Goal: Task Accomplishment & Management: Manage account settings

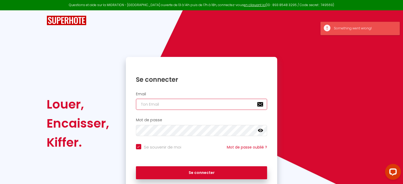
click at [160, 107] on input "email" at bounding box center [202, 104] width 132 height 11
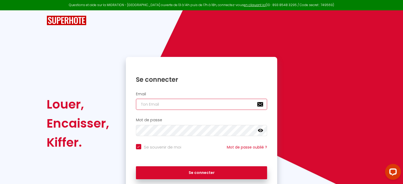
type input "[EMAIL_ADDRESS][DOMAIN_NAME]"
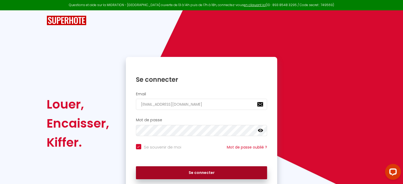
click at [198, 170] on button "Se connecter" at bounding box center [202, 173] width 132 height 13
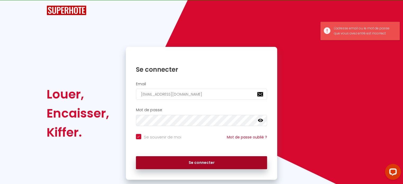
scroll to position [11, 0]
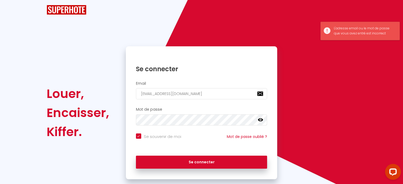
click at [261, 119] on icon at bounding box center [260, 119] width 5 height 5
click at [93, 122] on div "Louer, Encaisser, Kiffer. Se connecter Email [EMAIL_ADDRESS][DOMAIN_NAME] Mot d…" at bounding box center [201, 112] width 317 height 133
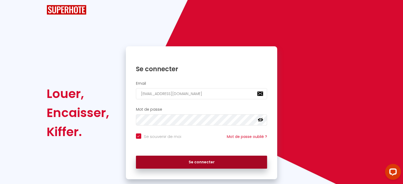
click at [164, 162] on button "Se connecter" at bounding box center [202, 162] width 132 height 13
click at [190, 162] on button "Se connecter" at bounding box center [202, 162] width 132 height 13
checkbox input "true"
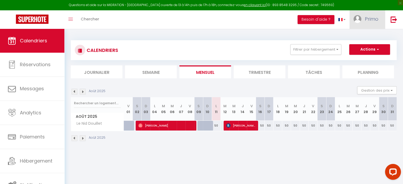
click at [371, 25] on link "Primo" at bounding box center [368, 19] width 36 height 19
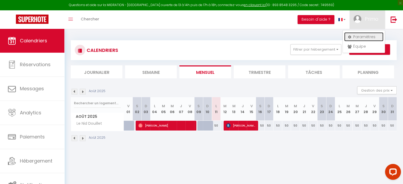
click at [352, 35] on link "Paramètres" at bounding box center [363, 36] width 39 height 9
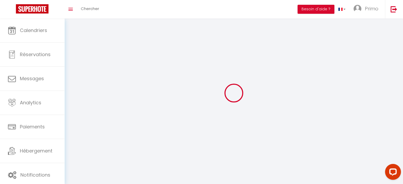
type input "Primo"
type input "Conciergerie"
type input "[PHONE_NUMBER]"
type input "[STREET_ADDRESS][PERSON_NAME]"
type input "03400"
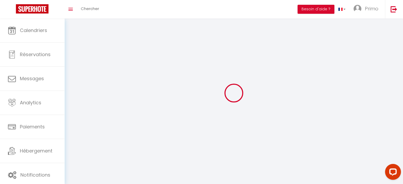
type input "Yzeure"
type input "3PLrUY8JUSxBVsBe903KjYIL3"
type input "6rA36yTRy0NDs32U5VVL7EMWR"
select select "28"
select select "fr"
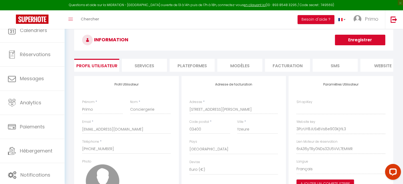
type input "3PLrUY8JUSxBVsBe903KjYIL3"
type input "6rA36yTRy0NDs32U5VVL7EMWR"
type input "[URL][DOMAIN_NAME]"
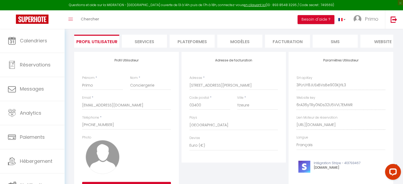
scroll to position [33, 0]
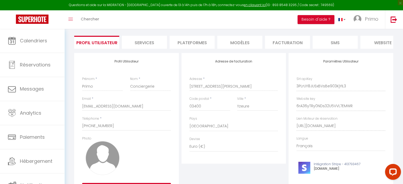
click at [184, 40] on li "Plateformes" at bounding box center [192, 42] width 45 height 13
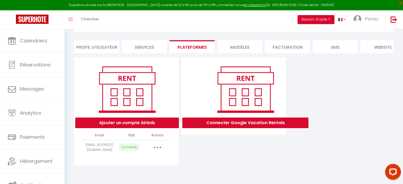
scroll to position [29, 0]
click at [135, 129] on button "Ajouter un compte Airbnb" at bounding box center [127, 123] width 104 height 11
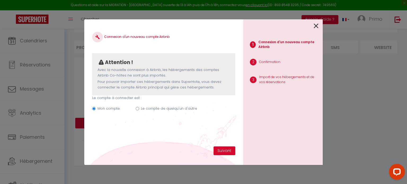
click at [162, 106] on div "Mon compte Le compte de quelqu'un d'autre" at bounding box center [163, 110] width 143 height 18
click at [165, 110] on label "Le compte de quelqu'un d'autre" at bounding box center [169, 108] width 56 height 5
click at [139, 110] on input "Le compte de quelqu'un d'autre" at bounding box center [137, 108] width 3 height 3
radio input "true"
radio input "false"
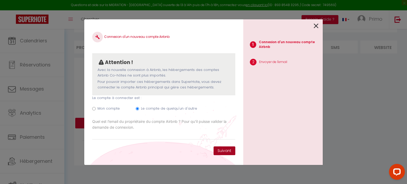
click at [215, 147] on button "Suivant" at bounding box center [225, 151] width 22 height 9
paste input "[EMAIL_ADDRESS][DOMAIN_NAME]"
type input "[EMAIL_ADDRESS][DOMAIN_NAME]"
click at [235, 150] on button "Suivant" at bounding box center [225, 151] width 22 height 9
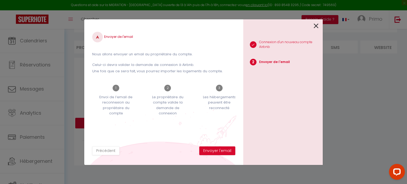
drag, startPoint x: 177, startPoint y: 142, endPoint x: 207, endPoint y: 146, distance: 29.4
click at [207, 146] on div "Envoyer de l'email Nous allons envoyer un email au propriétaire du compte. Celu…" at bounding box center [163, 86] width 143 height 119
click at [220, 153] on button "Envoyer l'email" at bounding box center [217, 151] width 36 height 9
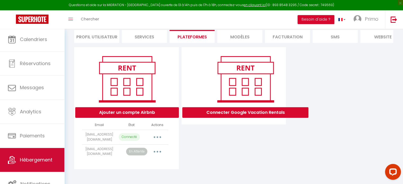
scroll to position [2, 0]
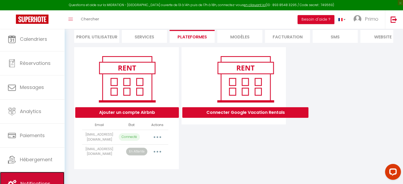
click at [40, 172] on link "Notifications" at bounding box center [32, 184] width 64 height 24
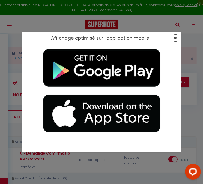
click at [176, 39] on span "×" at bounding box center [175, 38] width 3 height 7
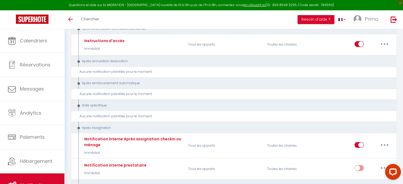
scroll to position [890, 0]
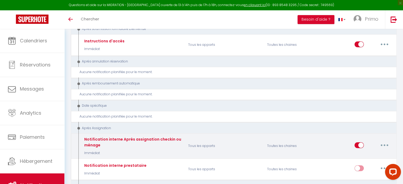
click at [386, 141] on button "button" at bounding box center [384, 145] width 15 height 8
click at [362, 153] on link "Editer" at bounding box center [370, 157] width 39 height 9
type input "Notification interne Après assignation checkin ou ménage"
select select "21"
select select "Immédiat"
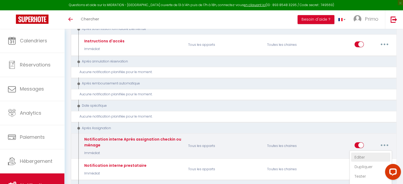
select select
checkbox input "false"
checkbox input "true"
radio input "true"
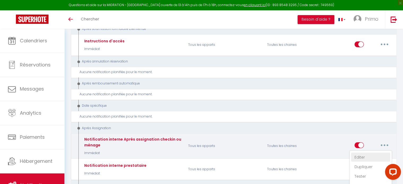
type input "Notification Après assignation checkin ou ménage - [RENTAL:NAME] - [GUEST:NAME]…"
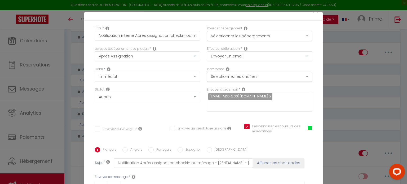
scroll to position [0, 0]
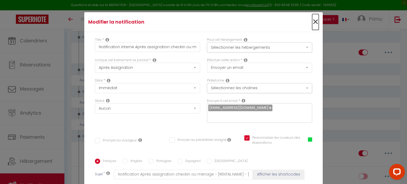
click at [313, 21] on span "×" at bounding box center [315, 22] width 7 height 16
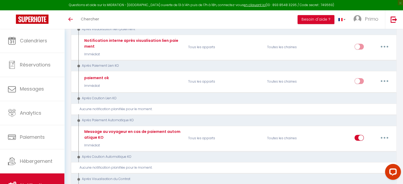
scroll to position [650, 0]
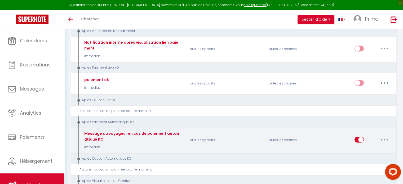
click at [386, 135] on button "button" at bounding box center [384, 139] width 15 height 8
click at [361, 147] on link "Editer" at bounding box center [370, 151] width 39 height 9
type input "Message au voyageur en cas de paiement automatique KO"
select select "12"
select select "if_booking_not_paid"
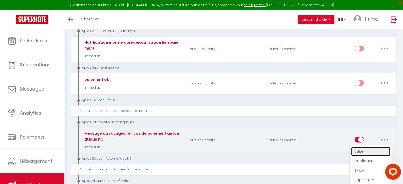
checkbox input "true"
checkbox input "false"
checkbox input "true"
type input "Votre réservation n'est pas confirmée - [BOOKING:ID] - [GUEST:FIRST_NAME] [GUES…"
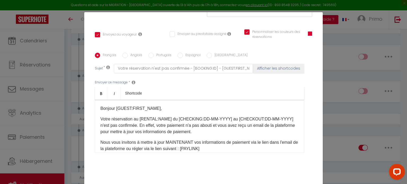
scroll to position [106, 0]
click at [332, 41] on div "Modifier la notification × Titre * Message au voyageur en cas de paiement autom…" at bounding box center [203, 92] width 407 height 184
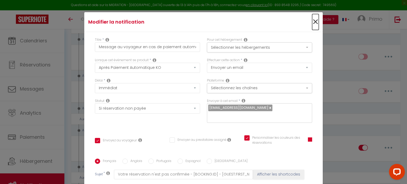
click at [312, 26] on span "×" at bounding box center [315, 22] width 7 height 16
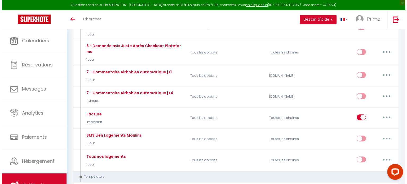
scroll to position [421, 0]
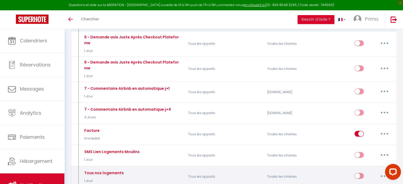
click at [378, 172] on button "button" at bounding box center [384, 176] width 15 height 8
type input "Tous nos logements"
select select "5"
select select "1 Jour"
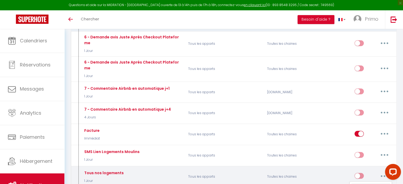
select select
checkbox input "true"
checkbox input "false"
select select "sms"
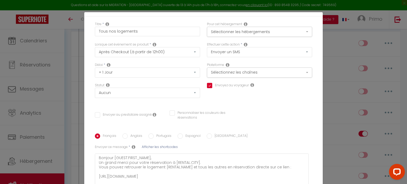
scroll to position [0, 0]
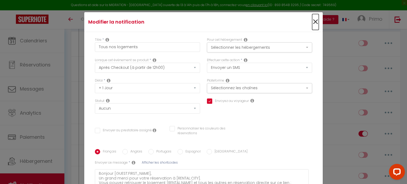
click at [312, 21] on span "×" at bounding box center [315, 22] width 7 height 16
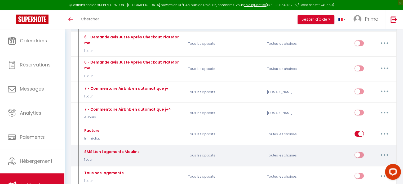
click at [383, 151] on button "button" at bounding box center [384, 155] width 15 height 8
click at [360, 163] on link "Editer" at bounding box center [370, 167] width 39 height 9
type input "SMS Lien Logements Moulins"
checkbox input "true"
checkbox input "false"
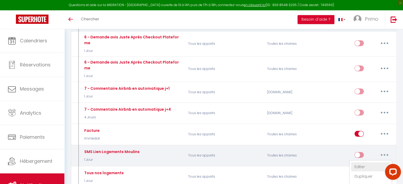
checkbox input "false"
type textarea "Bonjour [GUEST:FIRST_NAME], Un grand merci pour votre réservation à [RENTAL:CIT…"
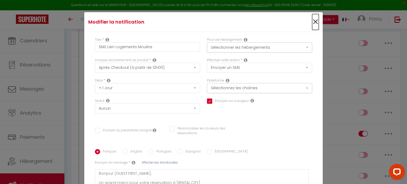
click at [312, 21] on span "×" at bounding box center [315, 22] width 7 height 16
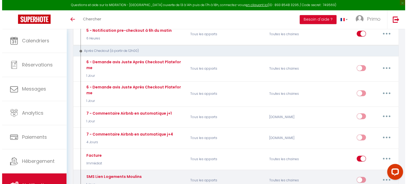
scroll to position [395, 0]
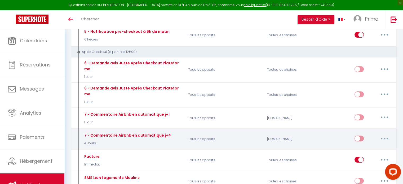
click at [386, 134] on button "button" at bounding box center [384, 138] width 15 height 8
click at [365, 146] on link "Editer" at bounding box center [370, 150] width 39 height 9
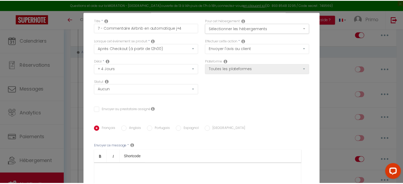
scroll to position [0, 0]
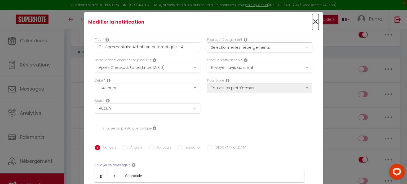
click at [312, 22] on span "×" at bounding box center [315, 22] width 7 height 16
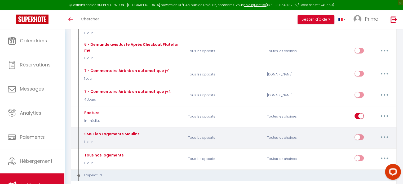
scroll to position [437, 0]
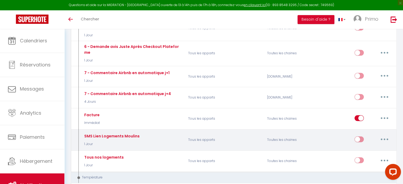
click at [385, 135] on button "button" at bounding box center [384, 139] width 15 height 8
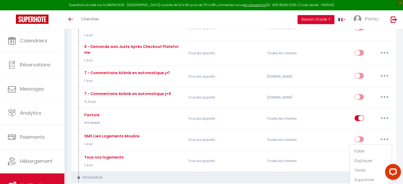
click at [401, 122] on div "Urgent : Migration Airbnb nécessaire pour votre compte, merci de suivre ces éta…" at bounding box center [233, 172] width 339 height 1160
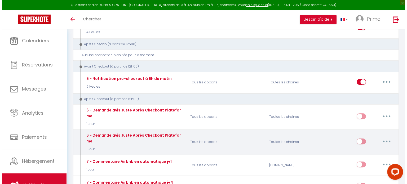
scroll to position [292, 0]
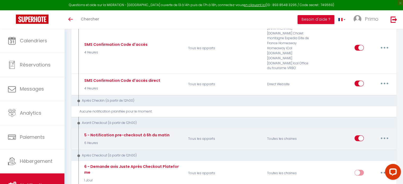
click at [386, 134] on button "button" at bounding box center [384, 138] width 15 height 8
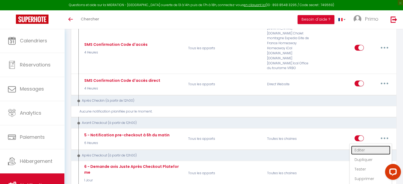
click at [368, 146] on link "Editer" at bounding box center [370, 150] width 39 height 9
type input "5 - Notification pre-checkout à 6h du matin"
select select "4"
select select "6 Heures"
select select "if_booking_is_paid"
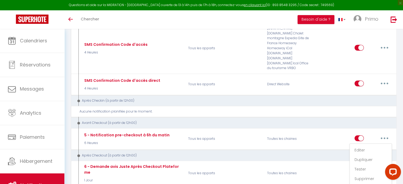
checkbox input "true"
checkbox input "false"
type input "Procédure pour votre départ - [RENTAL:NAME] - [GUEST:FIRST_NAME] [GUEST:NAME]"
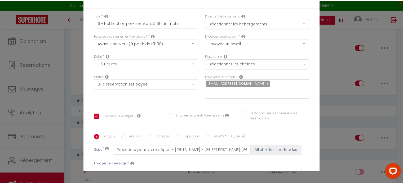
scroll to position [0, 0]
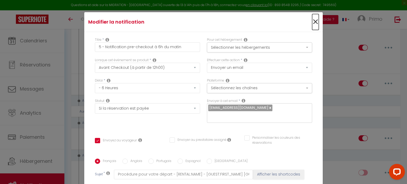
click at [312, 22] on span "×" at bounding box center [315, 22] width 7 height 16
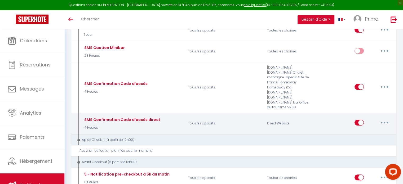
scroll to position [265, 0]
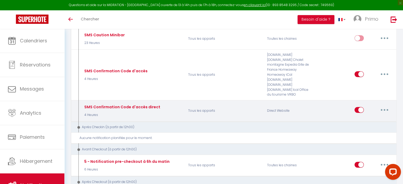
click at [392, 103] on div "Editer Dupliquer Tester Supprimer" at bounding box center [356, 110] width 79 height 15
click at [382, 106] on button "button" at bounding box center [384, 110] width 15 height 8
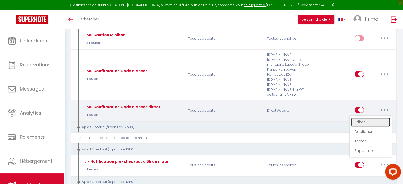
click at [369, 118] on link "Editer" at bounding box center [370, 122] width 39 height 9
type input "SMS Confirmation Code d'accès direct"
select select "2"
select select "sms"
select select "4 Heures"
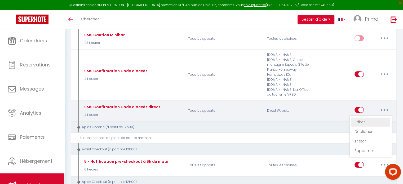
select select "if_deposit_is_paid"
checkbox input "true"
checkbox input "false"
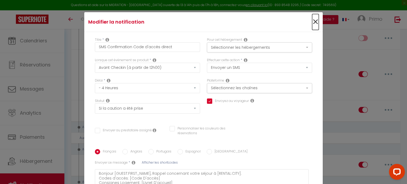
click at [312, 24] on span "×" at bounding box center [315, 22] width 7 height 16
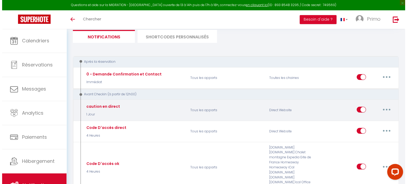
scroll to position [53, 0]
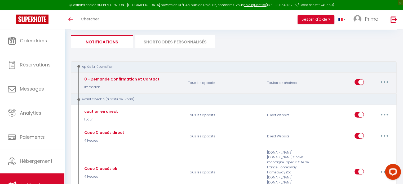
click at [381, 82] on button "button" at bounding box center [384, 82] width 15 height 8
click at [365, 92] on link "Editer" at bounding box center [370, 94] width 39 height 9
type input "0 - Demande Confirmation et Contact"
select select "1"
select select "email"
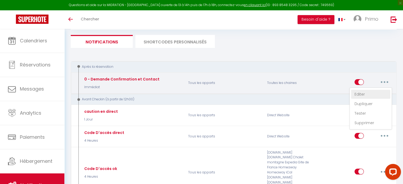
select select "Immédiat"
select select
checkbox input "true"
checkbox input "false"
checkbox input "true"
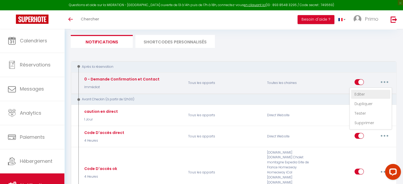
type input "Merci de confirmer votre réservation - [BOOKING:ID] - [GUEST:FIRST_NAME] [GUEST…"
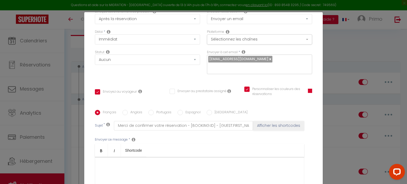
scroll to position [106, 0]
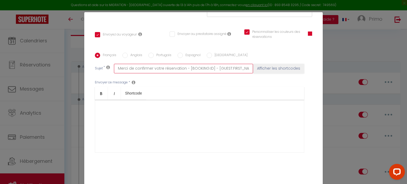
click at [179, 67] on input "Merci de confirmer votre réservation - [BOOKING:ID] - [GUEST:FIRST_NAME] [GUEST…" at bounding box center [183, 69] width 139 height 10
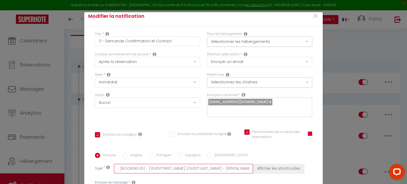
scroll to position [0, 0]
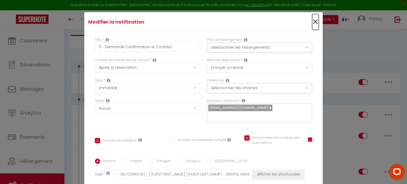
click at [312, 20] on span "×" at bounding box center [315, 22] width 7 height 16
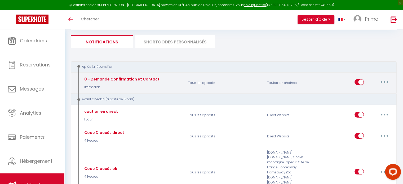
click at [387, 81] on button "button" at bounding box center [384, 82] width 15 height 8
click at [354, 95] on link "Editer" at bounding box center [370, 94] width 39 height 9
type input "0 - Demande Confirmation et Contact"
checkbox input "true"
checkbox input "false"
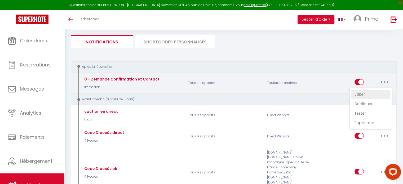
checkbox input "true"
type input "Merci de confirmer votre réservation - [BOOKING:ID] - [GUEST:FIRST_NAME] [GUEST…"
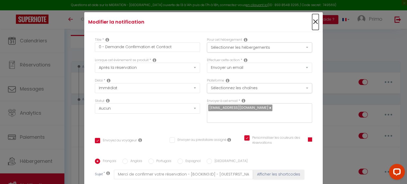
click at [312, 23] on span "×" at bounding box center [315, 22] width 7 height 16
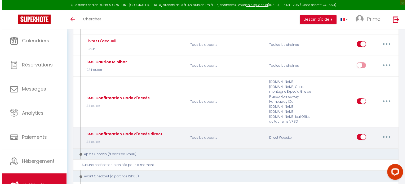
scroll to position [159, 0]
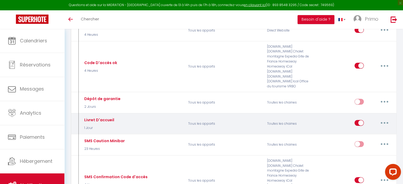
click at [384, 119] on button "button" at bounding box center [384, 123] width 15 height 8
click at [367, 131] on link "Editer" at bounding box center [370, 135] width 39 height 9
type input "Livret D'accueil"
select select "1 Jour"
select select "if_booking_is_paid"
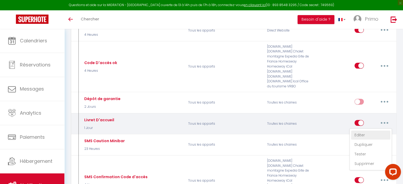
checkbox input "true"
checkbox input "false"
type input "Livret d'accueil"
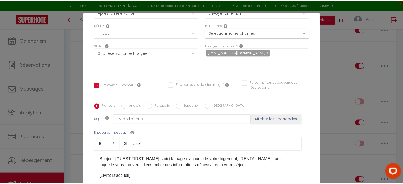
scroll to position [0, 0]
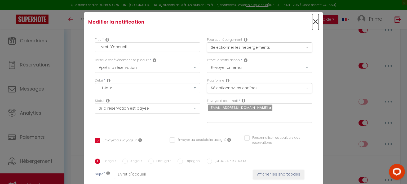
click at [312, 21] on span "×" at bounding box center [315, 22] width 7 height 16
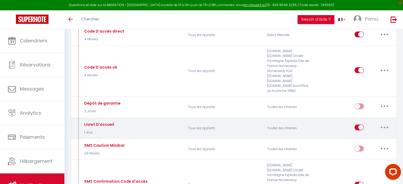
scroll to position [53, 0]
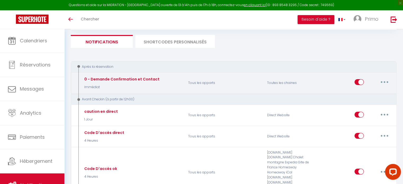
click at [386, 80] on button "button" at bounding box center [384, 82] width 15 height 8
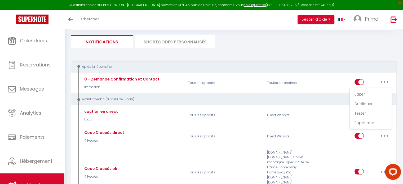
click at [394, 63] on div "Après la réservation" at bounding box center [234, 66] width 326 height 11
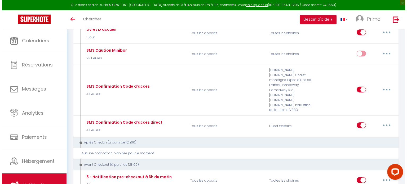
scroll to position [318, 0]
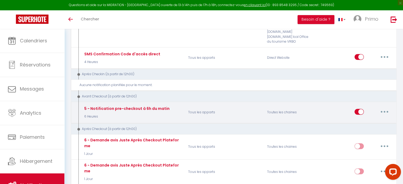
click at [386, 108] on button "button" at bounding box center [384, 112] width 15 height 8
click at [367, 119] on link "Editer" at bounding box center [370, 123] width 39 height 9
type input "5 - Notification pre-checkout à 6h du matin"
select select "4"
select select "6 Heures"
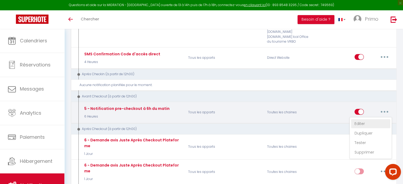
checkbox input "true"
checkbox input "false"
type input "Procédure pour votre départ - [RENTAL:NAME] - [GUEST:FIRST_NAME] [GUEST:NAME]"
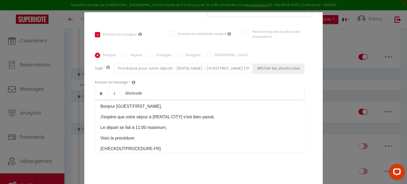
scroll to position [0, 0]
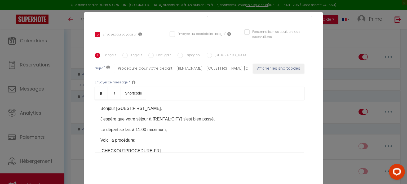
click at [348, 58] on div "Modifier la notification × Titre * 5 - Notification pre-checkout à 6h du matin …" at bounding box center [203, 92] width 407 height 184
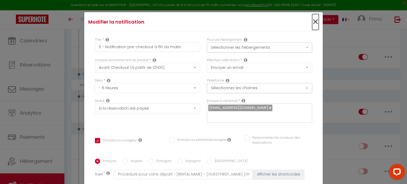
click at [312, 24] on span "×" at bounding box center [315, 22] width 7 height 16
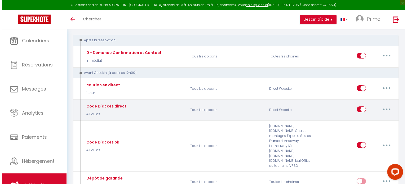
scroll to position [106, 0]
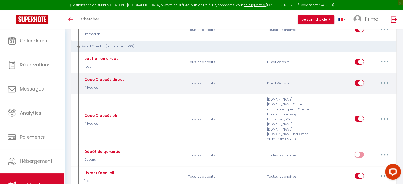
click at [384, 83] on button "button" at bounding box center [384, 83] width 15 height 8
click at [365, 94] on link "Editer" at bounding box center [370, 94] width 39 height 9
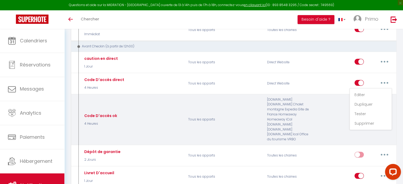
type input "Code D'accès direct"
select select "2"
select select "4 Heures"
select select "if_deposit_is_paid"
checkbox input "true"
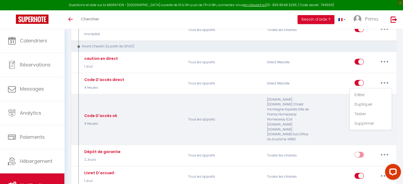
checkbox input "false"
type input "Code Accès du Logement [RENTAL:NAME] à [RENTAL:CITY]"
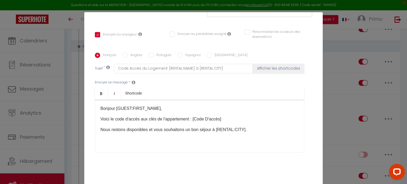
click at [340, 38] on div "Modifier la notification × Titre * Code D'accès direct Pour cet hébergement Sél…" at bounding box center [203, 92] width 407 height 184
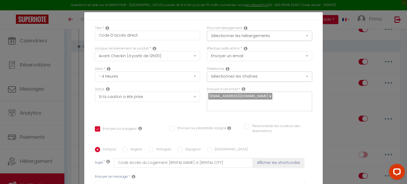
scroll to position [0, 0]
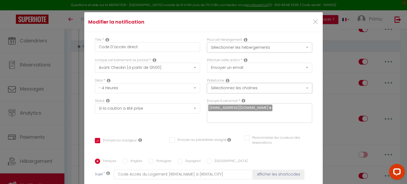
click at [267, 85] on button "Sélectionnez les chaînes" at bounding box center [259, 88] width 105 height 10
click at [312, 22] on span "×" at bounding box center [315, 22] width 7 height 16
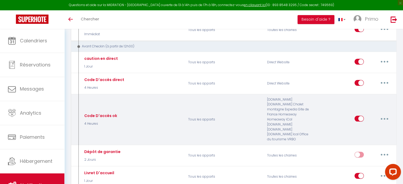
click at [383, 115] on button "button" at bounding box center [384, 119] width 15 height 8
click at [373, 126] on link "Editer" at bounding box center [370, 130] width 39 height 9
type input "Code D'accès ok"
select select "if_booking_is_paid"
checkbox input "true"
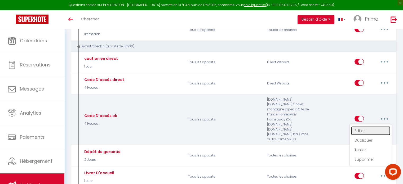
checkbox input "false"
checkbox input "true"
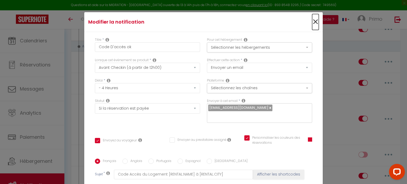
click at [312, 22] on span "×" at bounding box center [315, 22] width 7 height 16
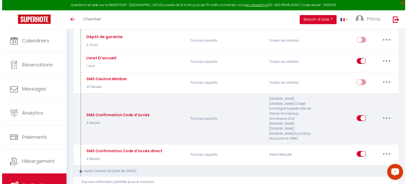
scroll to position [212, 0]
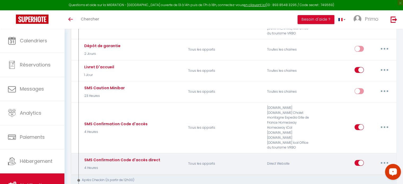
click at [380, 159] on button "button" at bounding box center [384, 163] width 15 height 8
click at [366, 171] on link "Editer" at bounding box center [370, 175] width 39 height 9
type input "SMS Confirmation Code d'accès direct"
select select "sms"
select select "if_deposit_is_paid"
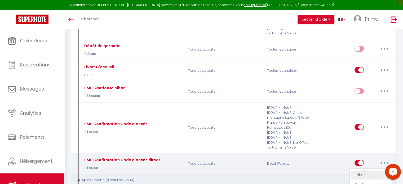
checkbox input "true"
checkbox input "false"
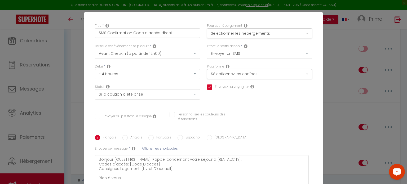
scroll to position [53, 0]
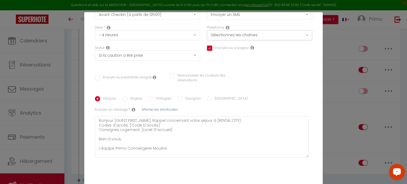
click at [329, 33] on div "Modifier la notification × Titre * SMS Confirmation Code d'accès direct Pour ce…" at bounding box center [203, 92] width 407 height 184
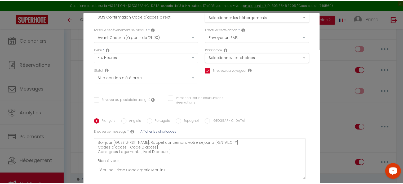
scroll to position [0, 0]
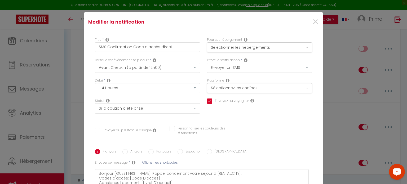
click at [314, 23] on div "×" at bounding box center [282, 22] width 79 height 12
click at [312, 23] on span "×" at bounding box center [315, 22] width 7 height 16
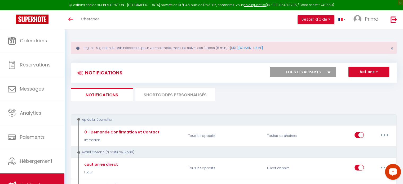
click at [165, 98] on li "SHORTCODES PERSONNALISÉS" at bounding box center [175, 94] width 80 height 13
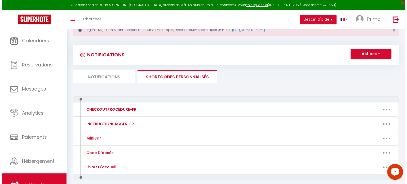
scroll to position [42, 0]
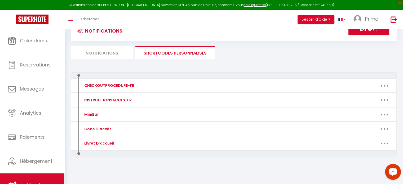
click at [106, 74] on div at bounding box center [234, 75] width 326 height 6
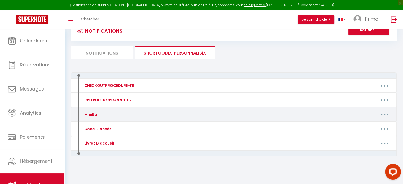
click at [381, 111] on button "button" at bounding box center [384, 114] width 15 height 8
click at [360, 124] on link "Editer" at bounding box center [370, 126] width 39 height 9
type input "MiniBar"
type textarea "Dépôt de garantie"
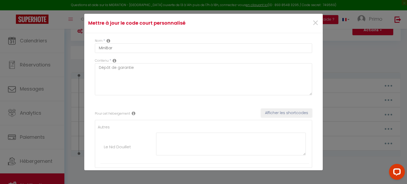
scroll to position [0, 0]
click at [312, 24] on span "×" at bounding box center [315, 24] width 7 height 16
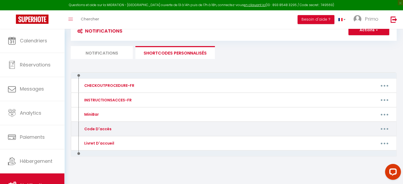
click at [383, 126] on button "button" at bounding box center [384, 129] width 15 height 8
click at [361, 139] on link "Editer" at bounding box center [370, 141] width 39 height 9
type input "Code D'accès"
type textarea "MESSAGE DU CODE D'ACCES"
type textarea "Le code d'accès pour le logement le nid douillet est 2307. La boite à clés se t…"
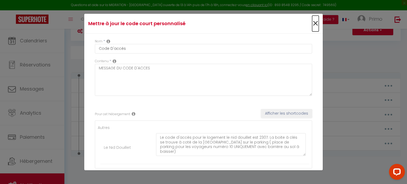
click at [312, 27] on span "×" at bounding box center [315, 24] width 7 height 16
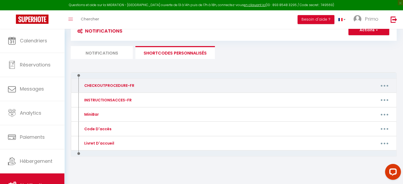
click at [379, 85] on button "button" at bounding box center [384, 85] width 15 height 8
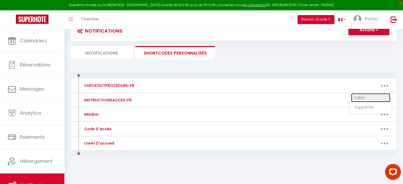
click at [367, 97] on link "Editer" at bounding box center [370, 97] width 39 height 9
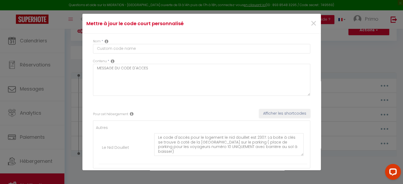
type input "CHECKOUTPROCEDURE-FR"
type textarea "Procédure de sortie"
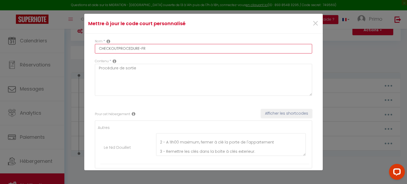
click at [194, 49] on input "CHECKOUTPROCEDURE-FR" at bounding box center [203, 49] width 217 height 10
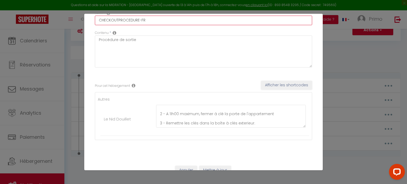
scroll to position [37, 0]
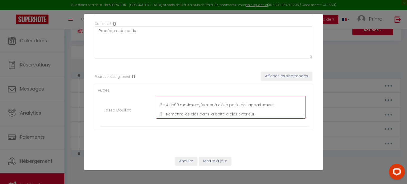
click at [209, 107] on textarea "1 - Faire la vaisselle puis LA RANGER (Sinon facturé 7€TTC) et jeter les poubel…" at bounding box center [231, 107] width 150 height 23
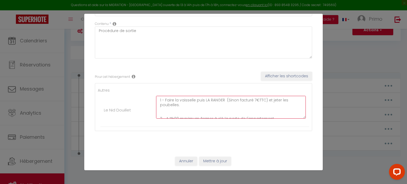
drag, startPoint x: 254, startPoint y: 113, endPoint x: 124, endPoint y: 85, distance: 133.3
click at [124, 85] on div "Autres Le Nid Douillet 1 - Faire la vaisselle puis LA RANGER (Sinon facturé 7€T…" at bounding box center [203, 107] width 217 height 48
paste textarea "Remettre l'appartement comme vous l'avez trouvé 2 - Laver la vaisselle et jeter…"
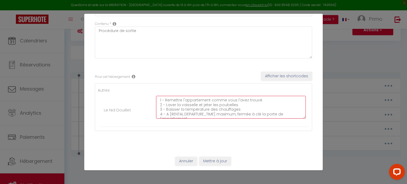
click at [260, 100] on textarea "1 - Remettre l'appartement comme vous l'avez trouvé 2 - Laver la vaisselle et j…" at bounding box center [231, 107] width 150 height 23
click at [237, 109] on textarea "1 - Remettre l'appartement comme vous l'avez trouvé 2 - Laver la vaisselle et j…" at bounding box center [231, 107] width 150 height 23
click at [240, 97] on textarea "1 - Remettre l'appartement comme vous l'avez trouvé 2 - Laver la vaisselle et j…" at bounding box center [231, 107] width 150 height 23
click at [239, 101] on textarea "1 - Remettre l'appartement comme vous l'avez trouvé 2 - Laver la vaisselle et j…" at bounding box center [231, 107] width 150 height 23
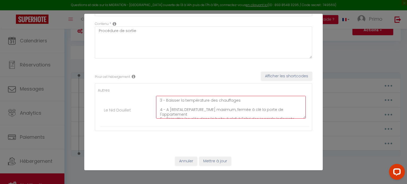
scroll to position [23, 0]
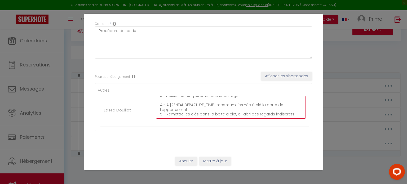
click at [190, 110] on textarea "1 - Remettre l'appartement comme vous l'avez trouvé 2 - Laver la vaisselle et j…" at bounding box center [231, 107] width 150 height 23
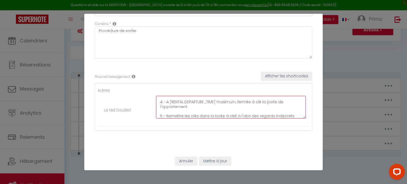
scroll to position [0, 0]
type textarea "1 - Remettre l'appartement comme vous l'avez trouvé 2 - Laver la vaisselle et j…"
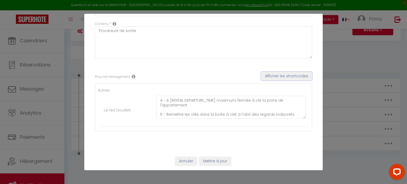
click at [272, 77] on button "Afficher les shortcodes" at bounding box center [286, 76] width 51 height 9
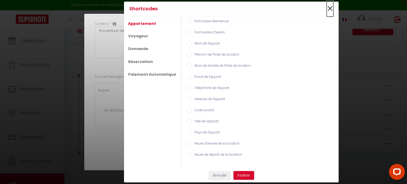
click at [331, 8] on span "×" at bounding box center [330, 9] width 7 height 16
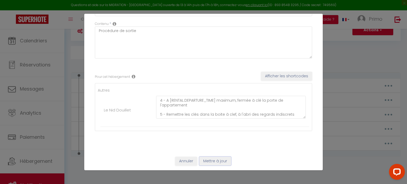
click at [222, 162] on button "Mettre à jour" at bounding box center [215, 161] width 32 height 9
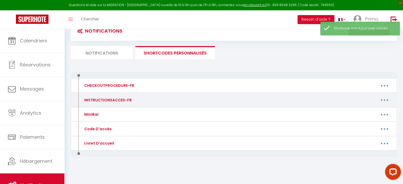
click at [381, 100] on button "button" at bounding box center [384, 100] width 15 height 8
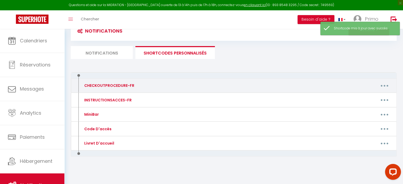
click at [384, 86] on button "button" at bounding box center [384, 85] width 15 height 8
click at [372, 97] on link "Editer" at bounding box center [370, 97] width 39 height 9
type input "CHECKOUTPROCEDURE-FR"
type textarea "Procédure de sortie"
type textarea "1 - Remettre l'appartement comme vous l'avez trouvé 2 - Laver la vaisselle et j…"
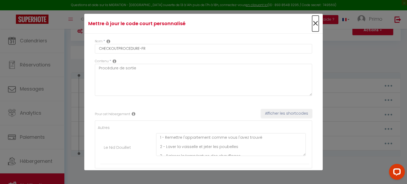
click at [312, 25] on span "×" at bounding box center [315, 24] width 7 height 16
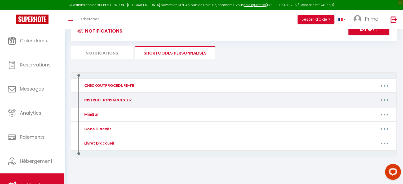
click at [384, 100] on button "button" at bounding box center [384, 100] width 15 height 8
click at [371, 111] on link "Editer" at bounding box center [370, 112] width 39 height 9
type input "INSTRUCTIONSACCES-FR"
type textarea "Instructions d'accès"
type textarea "https://moulins.primoconciergerie.fr/87dec2enid/"
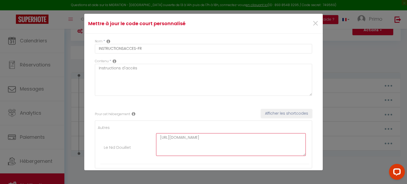
drag, startPoint x: 253, startPoint y: 137, endPoint x: 125, endPoint y: 137, distance: 128.3
click at [125, 137] on li "Le Nid Douillet https://moulins.primoconciergerie.fr/87dec2enid/" at bounding box center [204, 148] width 209 height 34
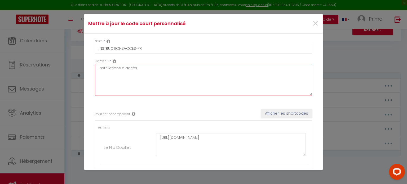
click at [164, 68] on textarea "Instructions d'accès" at bounding box center [203, 80] width 217 height 32
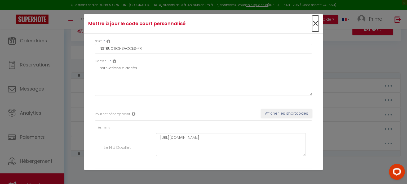
click at [312, 25] on span "×" at bounding box center [315, 24] width 7 height 16
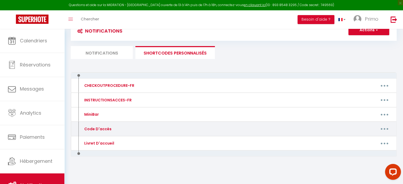
click at [387, 130] on button "button" at bounding box center [384, 129] width 15 height 8
click at [366, 140] on link "Editer" at bounding box center [370, 141] width 39 height 9
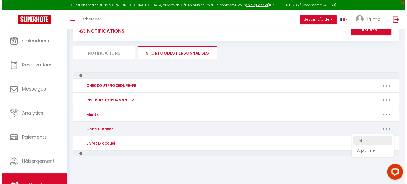
type input "Code D'accès"
type textarea "MESSAGE DU CODE D'ACCES"
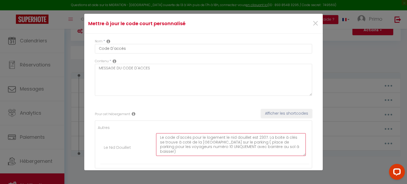
click at [264, 137] on textarea "Le code d'accès pour le logement le nid douillet est 2307. La boite à clés se t…" at bounding box center [231, 144] width 150 height 23
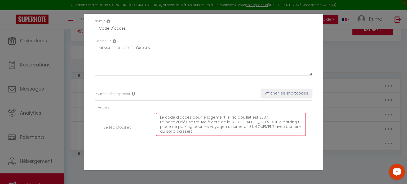
scroll to position [37, 0]
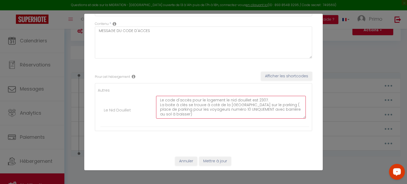
type textarea "Le code d'accès pour le logement le nid douillet est 2307. La boite à clés se t…"
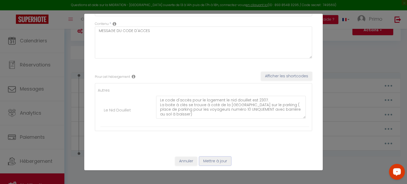
click at [201, 160] on button "Mettre à jour" at bounding box center [215, 161] width 32 height 9
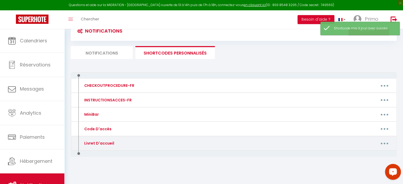
click at [383, 144] on button "button" at bounding box center [384, 143] width 15 height 8
click at [366, 154] on link "Editer" at bounding box center [370, 155] width 39 height 9
type input "Livret D'accueil"
type textarea "Le Livret d'accueil du logement avec tout le contenu essentiel durant votre séj…"
type textarea "https://moulins.primoconciergerie.fr/87dec2enid/"
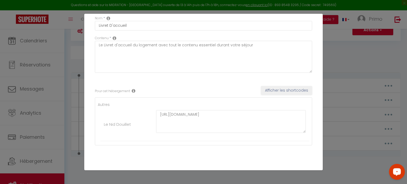
scroll to position [0, 0]
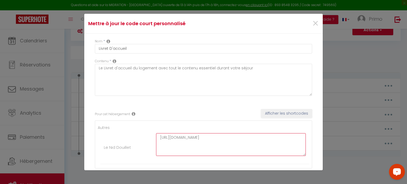
drag, startPoint x: 249, startPoint y: 138, endPoint x: 137, endPoint y: 143, distance: 111.7
click at [140, 144] on li "Le Nid Douillet https://moulins.primoconciergerie.fr/87dec2enid/" at bounding box center [204, 148] width 209 height 34
click at [312, 20] on span "×" at bounding box center [315, 24] width 7 height 16
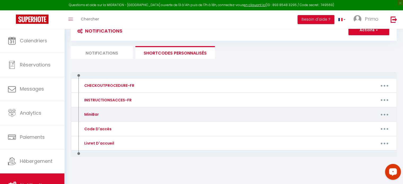
click at [382, 114] on button "button" at bounding box center [384, 114] width 15 height 8
click at [360, 124] on link "Editer" at bounding box center [370, 126] width 39 height 9
type input "MiniBar"
type textarea "Dépôt de garantie"
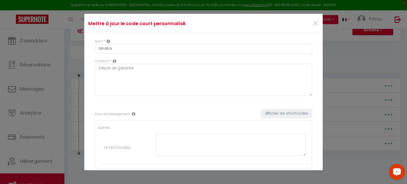
click at [315, 25] on div "×" at bounding box center [282, 24] width 79 height 12
click at [312, 26] on span "×" at bounding box center [315, 24] width 7 height 16
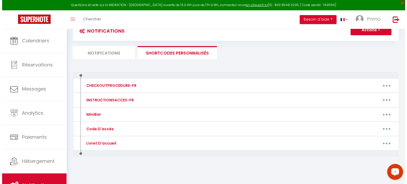
scroll to position [15, 0]
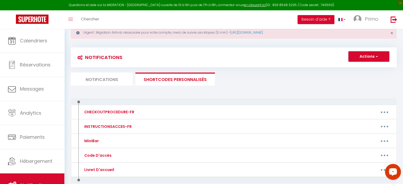
click at [385, 56] on button "Actions" at bounding box center [369, 56] width 41 height 11
click at [360, 69] on link "Nouveau shortcode personnalisé" at bounding box center [354, 68] width 72 height 7
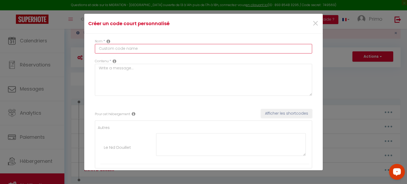
click at [154, 51] on input "text" at bounding box center [203, 49] width 217 height 10
drag, startPoint x: 138, startPoint y: 49, endPoint x: 57, endPoint y: 52, distance: 81.5
click at [57, 52] on div "Créer un code court personnalisé × Nom * INSTRUCTI0N Contenu * Pour cet héberge…" at bounding box center [203, 92] width 407 height 184
type input "CHECKOUTPROCEDURE-EN"
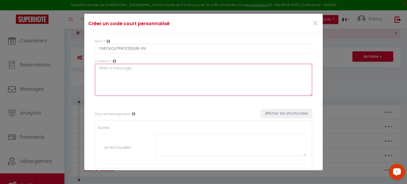
click at [155, 81] on textarea at bounding box center [203, 80] width 217 height 32
paste textarea "1 - Leave the apartment as you found it 2 - Do the dishes and take out the tras…"
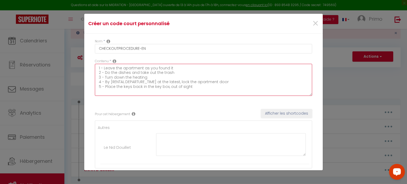
click at [179, 68] on textarea "1 - Leave the apartment as you found it 2 - Do the dishes and take out the tras…" at bounding box center [203, 80] width 217 height 32
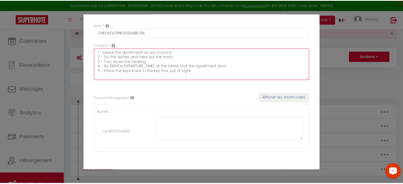
scroll to position [37, 0]
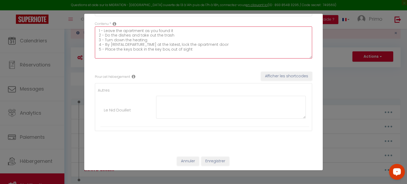
type textarea "1 - Leave the apartment as you found it 2 - Do the dishes and take out the tras…"
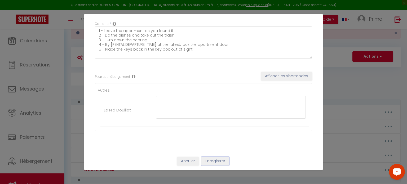
click at [223, 160] on button "Enregistrer" at bounding box center [216, 161] width 28 height 9
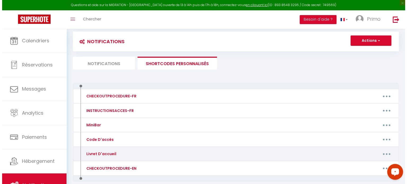
scroll to position [56, 0]
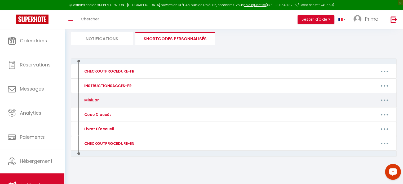
click at [380, 97] on button "button" at bounding box center [384, 100] width 15 height 8
click at [360, 110] on link "Editer" at bounding box center [370, 112] width 39 height 9
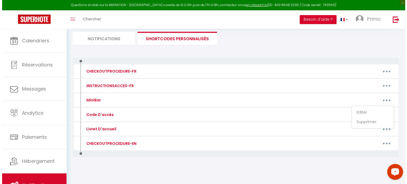
type input "MiniBar"
type textarea "Dépôt de garantie"
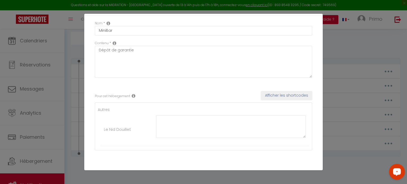
scroll to position [0, 0]
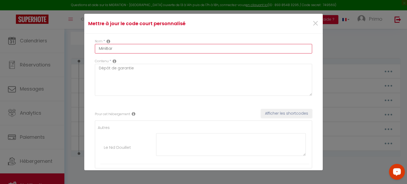
drag, startPoint x: 118, startPoint y: 49, endPoint x: 0, endPoint y: 56, distance: 117.9
click at [1, 56] on div "Mettre à jour le code court personnalisé × Nom * MiniBar Contenu * Dépôt de gar…" at bounding box center [203, 92] width 407 height 184
type input "Lien services +"
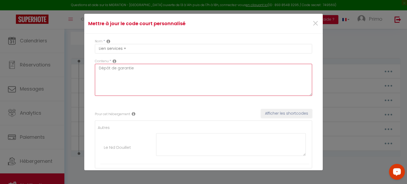
drag, startPoint x: 128, startPoint y: 71, endPoint x: 56, endPoint y: 69, distance: 71.6
click at [56, 71] on div "Mettre à jour le code court personnalisé × Nom * Lien services + Contenu * Dépô…" at bounding box center [203, 92] width 407 height 184
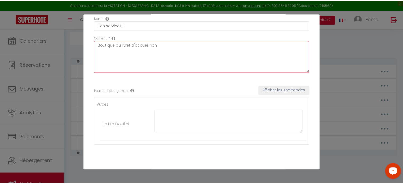
scroll to position [37, 0]
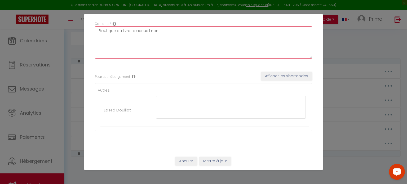
type textarea "Boutique du livret d'accueil non"
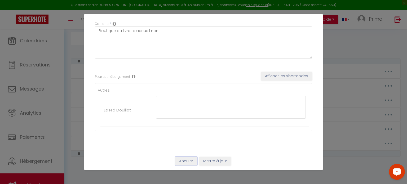
click at [186, 162] on button "Annuler" at bounding box center [186, 161] width 22 height 9
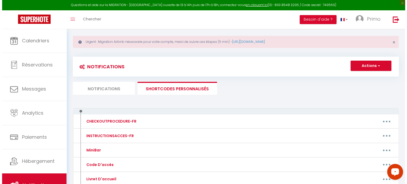
scroll to position [3, 0]
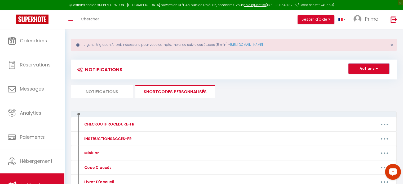
click at [371, 65] on button "Actions" at bounding box center [369, 69] width 41 height 11
click at [351, 79] on link "Nouveau shortcode personnalisé" at bounding box center [354, 80] width 72 height 7
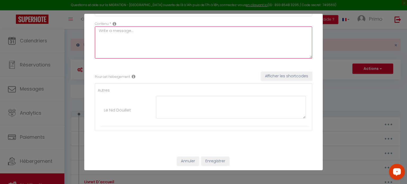
click at [128, 34] on textarea at bounding box center [203, 43] width 217 height 32
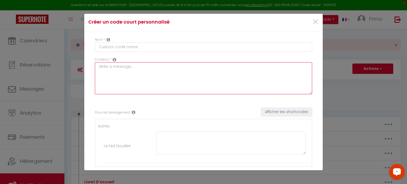
scroll to position [0, 0]
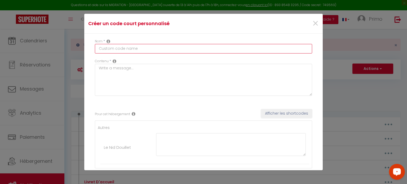
click at [121, 50] on input "text" at bounding box center [203, 49] width 217 height 10
type input "Lien service +"
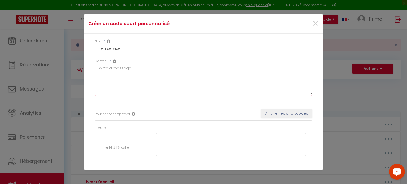
click at [121, 75] on textarea at bounding box center [203, 80] width 217 height 32
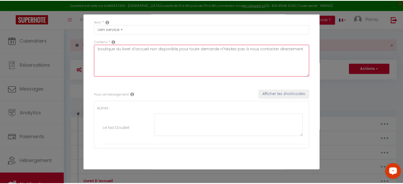
scroll to position [37, 0]
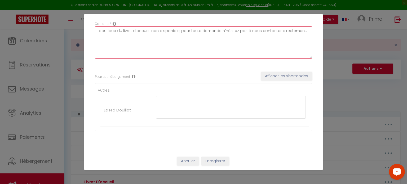
type textarea "boutique du livret d'accueil non disponible, pour toute demande n'hésitez pas à…"
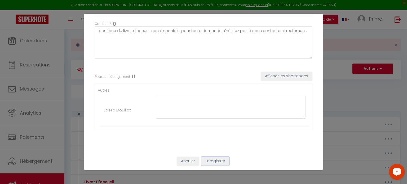
click at [208, 161] on button "Enregistrer" at bounding box center [216, 161] width 28 height 9
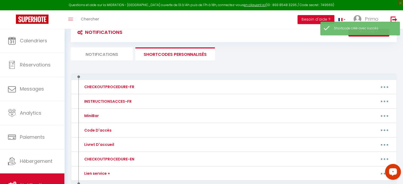
scroll to position [18, 0]
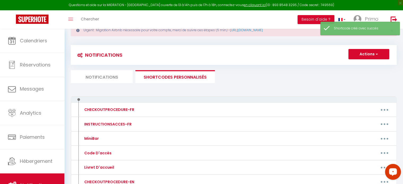
click at [107, 77] on li "Notifications" at bounding box center [102, 76] width 62 height 13
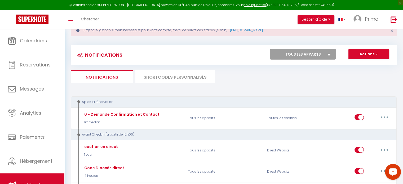
click at [155, 79] on li "SHORTCODES PERSONNALISÉS" at bounding box center [175, 76] width 80 height 13
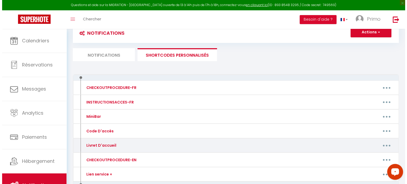
scroll to position [71, 0]
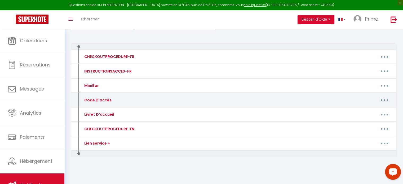
click at [385, 99] on icon "button" at bounding box center [385, 100] width 2 height 2
click at [371, 111] on link "Editer" at bounding box center [370, 112] width 39 height 9
type input "Code D'accès"
type textarea "MESSAGE DU CODE D'ACCES"
type textarea "Le code d'accès pour le logement le nid douillet est 2307. La boite à clés se t…"
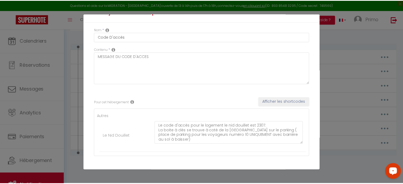
scroll to position [0, 0]
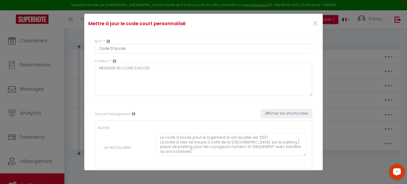
click at [315, 22] on div "×" at bounding box center [282, 24] width 79 height 12
click at [308, 25] on div "×" at bounding box center [282, 24] width 79 height 12
click at [312, 22] on span "×" at bounding box center [315, 24] width 7 height 16
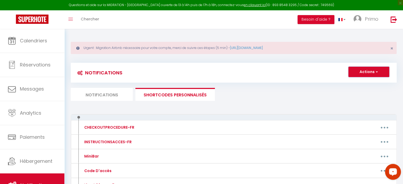
drag, startPoint x: 365, startPoint y: 72, endPoint x: 370, endPoint y: 74, distance: 5.2
click at [365, 72] on button "Actions" at bounding box center [369, 72] width 41 height 11
click at [353, 83] on link "Nouveau shortcode personnalisé" at bounding box center [354, 83] width 72 height 7
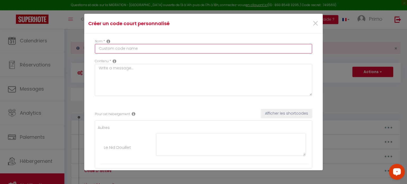
click at [137, 49] on input "text" at bounding box center [203, 49] width 217 height 10
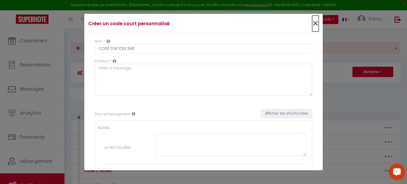
click at [313, 23] on span "×" at bounding box center [315, 24] width 7 height 16
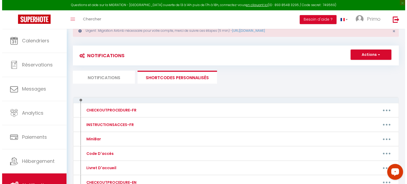
scroll to position [53, 0]
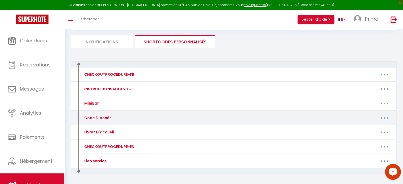
click at [384, 120] on button "button" at bounding box center [384, 118] width 15 height 8
click at [361, 127] on link "Editer" at bounding box center [370, 129] width 39 height 9
type input "Code D'accès"
type textarea "MESSAGE DU CODE D'ACCES"
type textarea "Le code d'accès pour le logement le nid douillet est 2307. La boite à clés se t…"
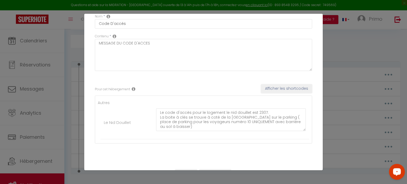
scroll to position [37, 0]
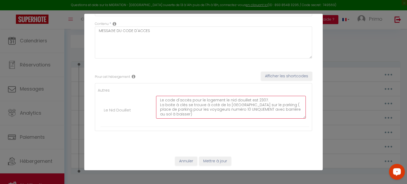
drag, startPoint x: 183, startPoint y: 113, endPoint x: 129, endPoint y: 92, distance: 58.0
click at [129, 92] on ul "Autres Le Nid Douillet Le code d'accès pour le logement le nid douillet est 230…" at bounding box center [204, 107] width 212 height 40
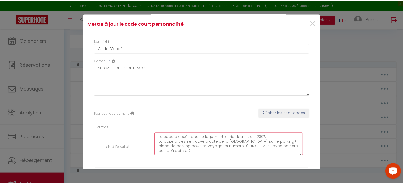
scroll to position [0, 0]
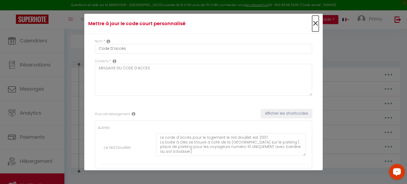
click at [313, 24] on span "×" at bounding box center [315, 24] width 7 height 16
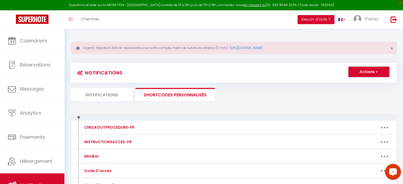
click at [367, 74] on button "Actions" at bounding box center [369, 72] width 41 height 11
click at [361, 86] on link "Nouveau shortcode personnalisé" at bounding box center [354, 83] width 72 height 7
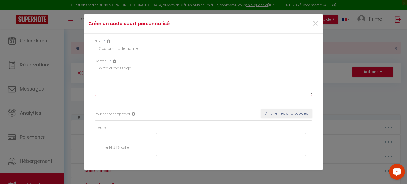
click at [115, 80] on textarea at bounding box center [203, 80] width 217 height 32
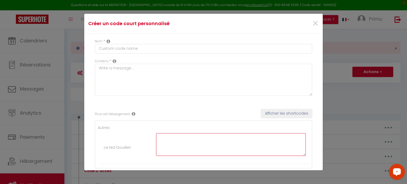
click at [181, 139] on textarea at bounding box center [231, 144] width 150 height 23
paste textarea "Le code d'accès pour le logement le nid douillet est 2307. La boite à clés se t…"
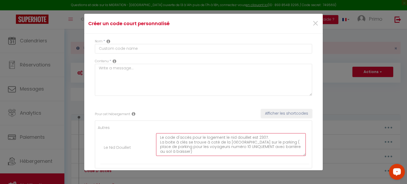
type textarea "Le code d'accès pour le logement le nid douillet est 2307. La boite à clés se t…"
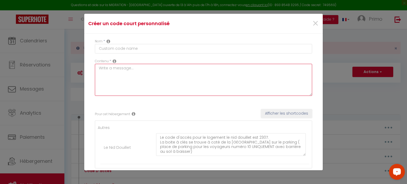
click at [125, 69] on textarea at bounding box center [203, 80] width 217 height 32
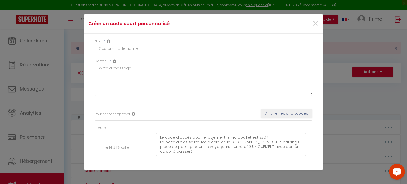
click at [129, 53] on input "text" at bounding box center [203, 49] width 217 height 10
drag, startPoint x: 143, startPoint y: 49, endPoint x: 20, endPoint y: 48, distance: 123.0
click at [20, 48] on div "Créer un code court personnalisé × Nom * CODE D'ACCES SMS Contenu * Pour cet hé…" at bounding box center [203, 92] width 407 height 184
type input "CODE D'ACCES SMS"
click at [123, 50] on input "CODE D'ACCES SMS" at bounding box center [203, 49] width 217 height 10
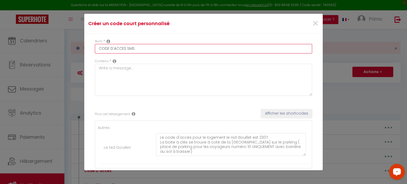
drag, startPoint x: 125, startPoint y: 49, endPoint x: 24, endPoint y: 49, distance: 101.5
click at [24, 49] on div "Créer un code court personnalisé × Nom * CODE D'ACCES SMS Contenu * Pour cet hé…" at bounding box center [203, 92] width 407 height 184
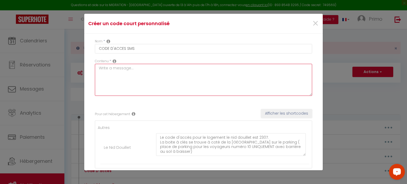
click at [132, 77] on textarea at bounding box center [203, 80] width 217 height 32
type textarea "c"
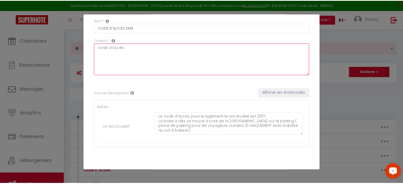
scroll to position [37, 0]
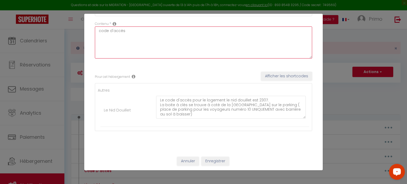
type textarea "code d'accès"
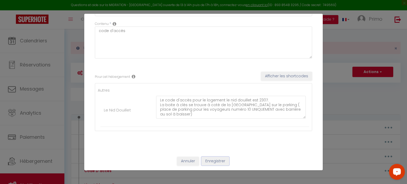
click at [207, 160] on button "Enregistrer" at bounding box center [216, 161] width 28 height 9
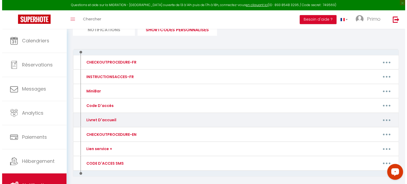
scroll to position [80, 0]
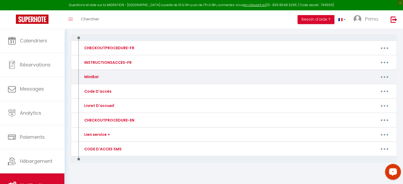
click at [386, 76] on button "button" at bounding box center [384, 77] width 15 height 8
click at [367, 97] on link "Supprimer" at bounding box center [370, 98] width 39 height 9
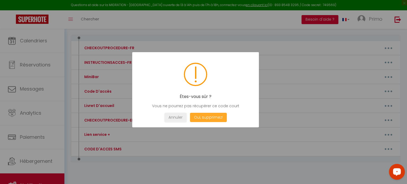
click at [218, 114] on button "Oui, supprimez!" at bounding box center [208, 117] width 37 height 9
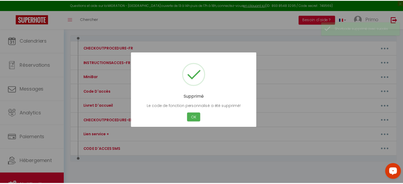
scroll to position [71, 0]
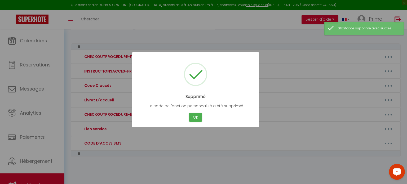
click at [214, 173] on div at bounding box center [203, 92] width 407 height 184
click at [198, 118] on button "OK" at bounding box center [195, 117] width 13 height 9
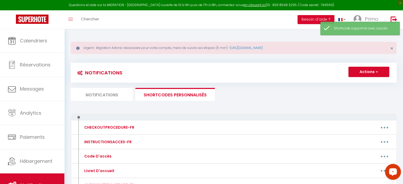
scroll to position [0, 0]
click at [106, 83] on div "Notifications Actions Nouvelle Notification Exporter Importer Tous les apparts …" at bounding box center [234, 82] width 326 height 38
click at [112, 99] on li "Notifications" at bounding box center [102, 94] width 62 height 13
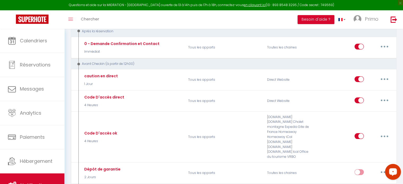
scroll to position [80, 0]
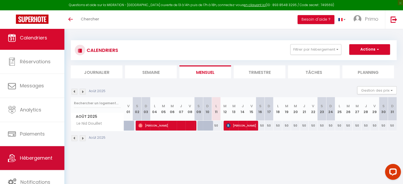
click at [40, 150] on link "Hébergement" at bounding box center [32, 158] width 64 height 24
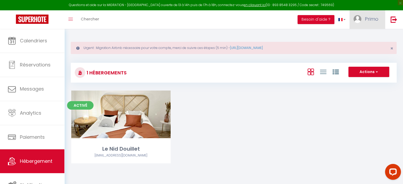
click at [373, 19] on span "Primo" at bounding box center [372, 19] width 14 height 7
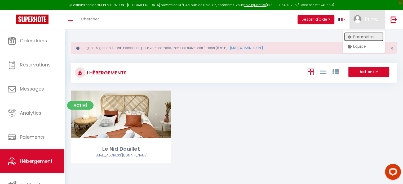
click at [357, 40] on link "Paramètres" at bounding box center [363, 36] width 39 height 9
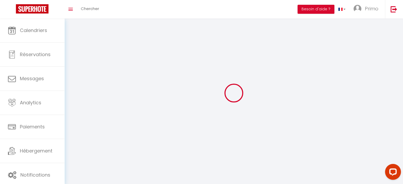
type input "Primo"
type input "Conciergerie"
type input "[PHONE_NUMBER]"
type input "[STREET_ADDRESS][PERSON_NAME]"
type input "03400"
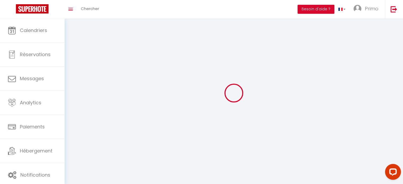
type input "Yzeure"
type input "3PLrUY8JUSxBVsBe903KjYIL3"
type input "6rA36yTRy0NDs32U5VVL7EMWR"
type input "3PLrUY8JUSxBVsBe903KjYIL3"
type input "6rA36yTRy0NDs32U5VVL7EMWR"
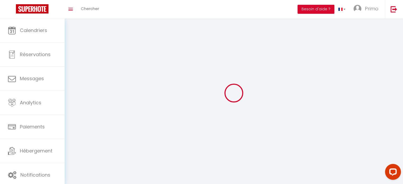
type input "[URL][DOMAIN_NAME]"
select select "28"
select select "fr"
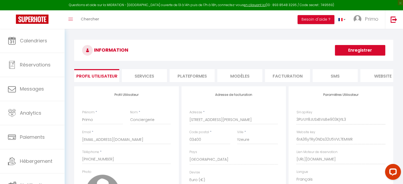
click at [192, 74] on li "Plateformes" at bounding box center [192, 75] width 45 height 13
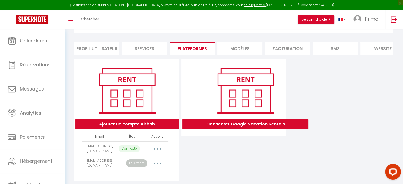
scroll to position [43, 0]
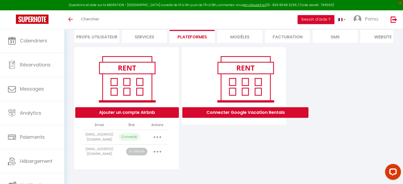
click at [161, 151] on button "button" at bounding box center [157, 152] width 15 height 8
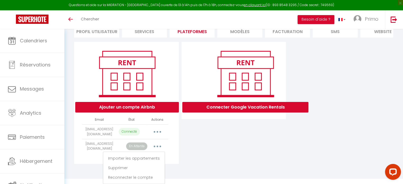
scroll to position [48, 0]
click at [144, 178] on link "Reconnecter le compte" at bounding box center [134, 177] width 59 height 9
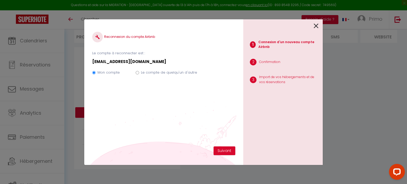
click at [179, 73] on label "Le compte de quelqu'un d'autre" at bounding box center [169, 72] width 56 height 5
click at [139, 73] on input "Le compte de quelqu'un d'autre" at bounding box center [137, 72] width 3 height 3
radio input "true"
radio input "false"
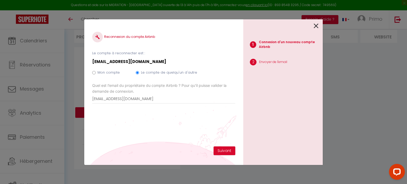
click at [317, 25] on icon at bounding box center [316, 26] width 5 height 8
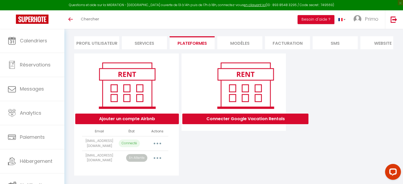
click at [162, 163] on button "button" at bounding box center [157, 158] width 15 height 8
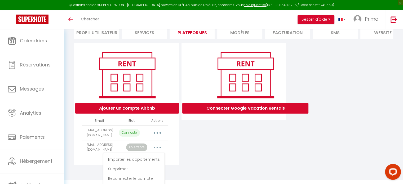
scroll to position [48, 0]
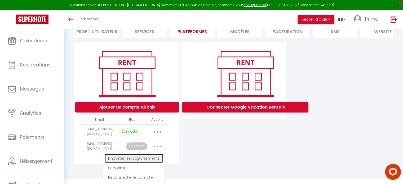
click at [147, 159] on link "Importer les appartements" at bounding box center [134, 158] width 59 height 9
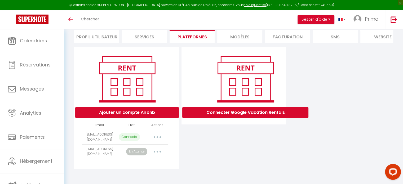
scroll to position [43, 0]
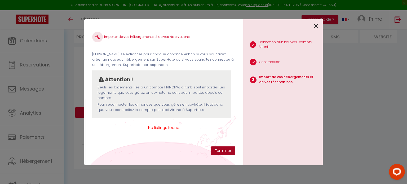
click at [225, 153] on button "Terminer" at bounding box center [223, 151] width 24 height 9
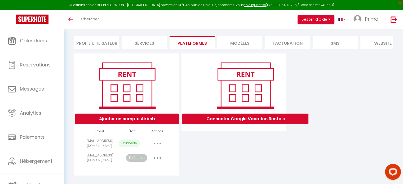
click at [157, 159] on icon "button" at bounding box center [158, 158] width 2 height 2
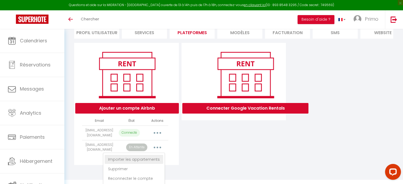
scroll to position [48, 0]
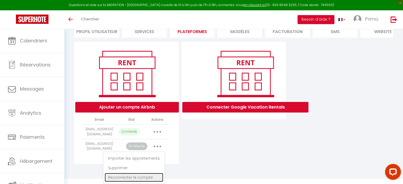
click at [150, 178] on link "Reconnecter le compte" at bounding box center [134, 177] width 59 height 9
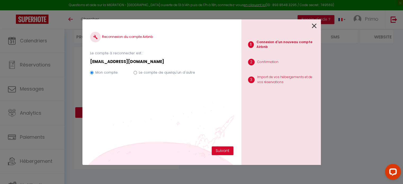
scroll to position [43, 0]
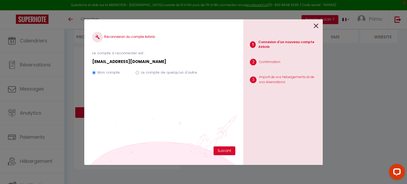
click at [147, 73] on label "Le compte de quelqu'un d'autre" at bounding box center [169, 72] width 56 height 5
click at [139, 73] on input "Le compte de quelqu'un d'autre" at bounding box center [137, 72] width 3 height 3
radio input "true"
radio input "false"
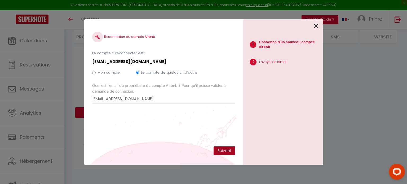
click at [225, 149] on button "Suivant" at bounding box center [225, 151] width 22 height 9
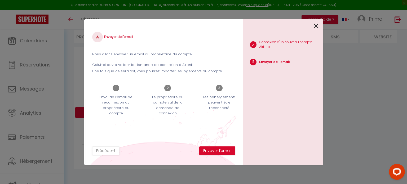
click at [319, 25] on div "1 Connexion d'un nouveau compte Airbnb 2 Envoyer de l'email" at bounding box center [283, 92] width 80 height 146
click at [317, 25] on icon at bounding box center [316, 26] width 5 height 8
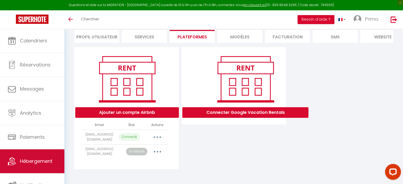
click at [32, 163] on span "Hébergement" at bounding box center [36, 161] width 33 height 7
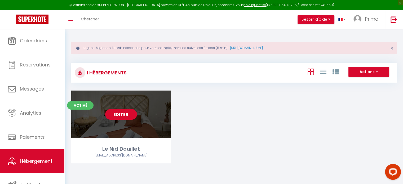
click at [134, 130] on div "Editer" at bounding box center [120, 115] width 99 height 48
click at [131, 113] on link "Editer" at bounding box center [121, 114] width 32 height 11
select select "3"
select select "2"
select select "1"
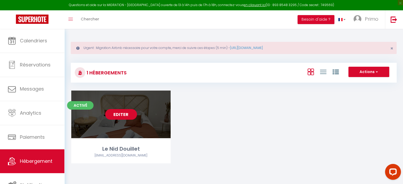
select select "1"
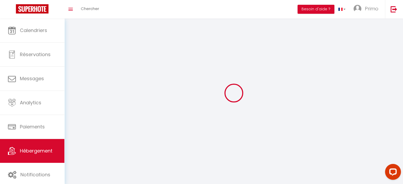
select select
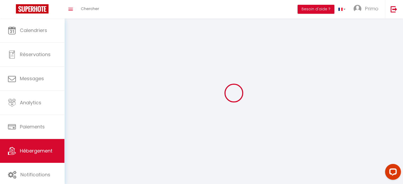
checkbox input "false"
select select
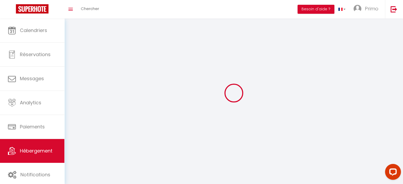
select select
select select "1"
select select
select select "28"
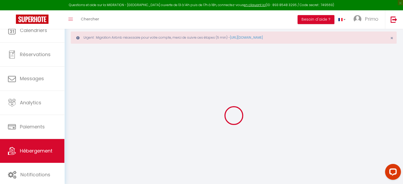
select select
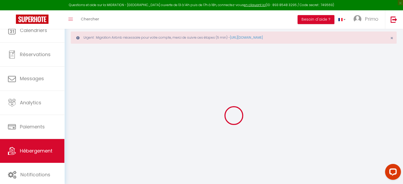
select select
checkbox input "false"
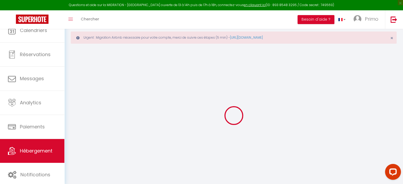
select select
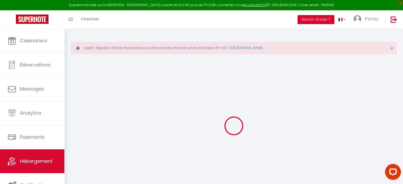
select select
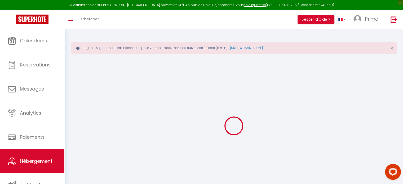
select select
checkbox input "false"
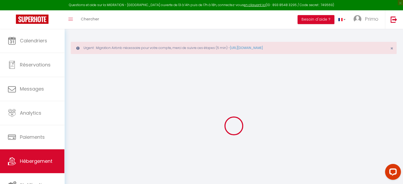
select select
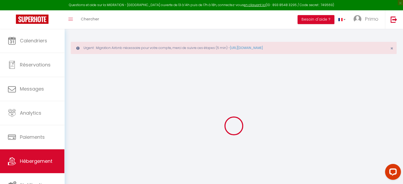
select select
checkbox input "false"
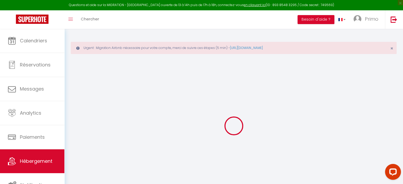
checkbox input "false"
select select
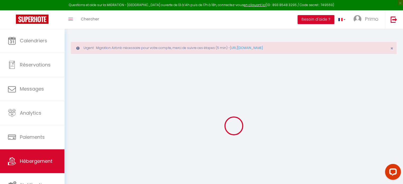
select select
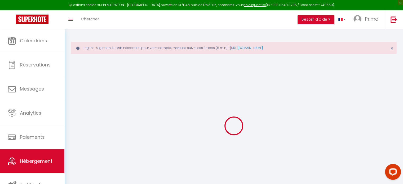
checkbox input "false"
select select
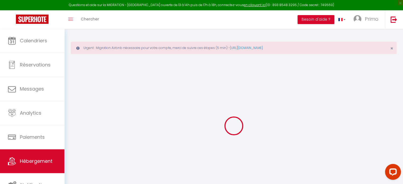
select select
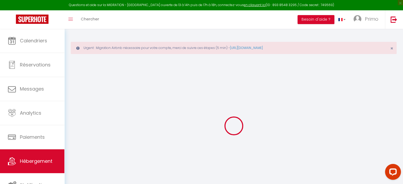
select select
checkbox input "false"
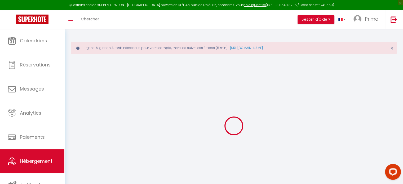
checkbox input "false"
select select
type input "Le Nid Douillet"
type input "Safi"
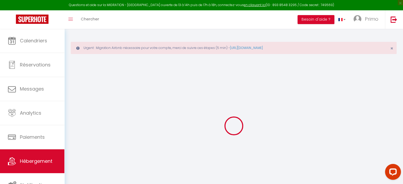
select select "2"
type input "0"
type input "1"
type input "200"
select select
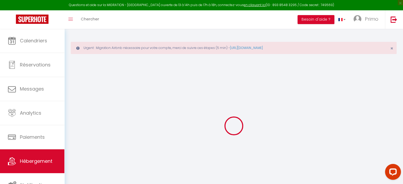
select select
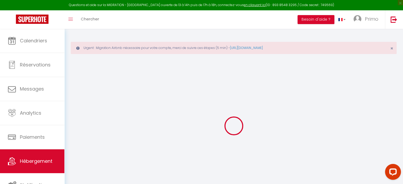
type input "9 rue denfert rochereau"
type input "58300"
type input "decize"
type input "[EMAIL_ADDRESS][DOMAIN_NAME]"
select select "15362"
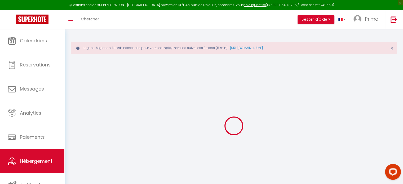
checkbox input "true"
checkbox input "false"
radio input "true"
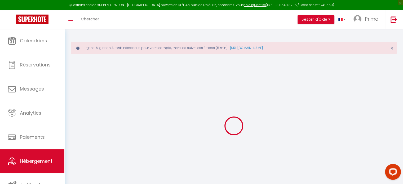
type input "0"
select select
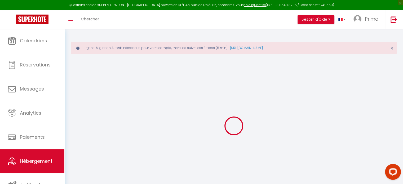
select select
checkbox input "true"
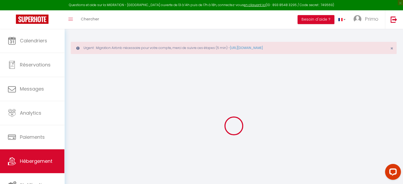
checkbox input "false"
select select
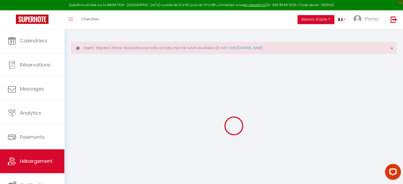
select select
checkbox input "true"
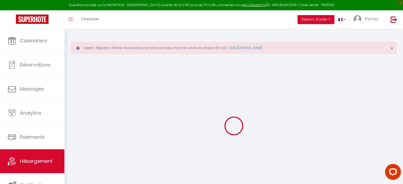
checkbox input "false"
select select
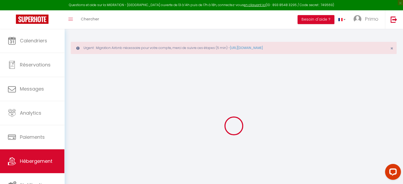
select select
checkbox input "true"
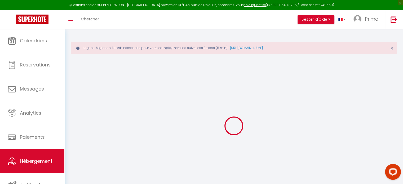
checkbox input "false"
checkbox input "true"
checkbox input "false"
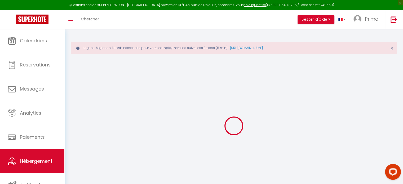
checkbox input "false"
select select "15:00"
select select "23:45"
select select "11:00"
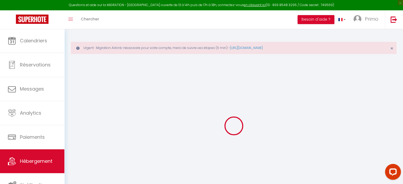
select select "30"
select select "120"
select select "18:00"
checkbox input "true"
checkbox input "false"
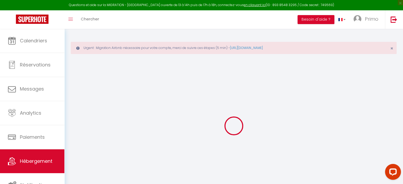
checkbox input "false"
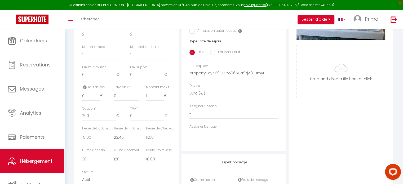
scroll to position [292, 0]
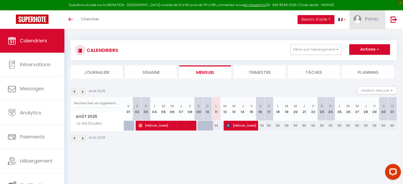
click at [367, 18] on span "Primo" at bounding box center [372, 19] width 14 height 7
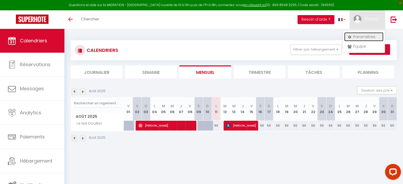
click at [353, 38] on link "Paramètres" at bounding box center [363, 36] width 39 height 9
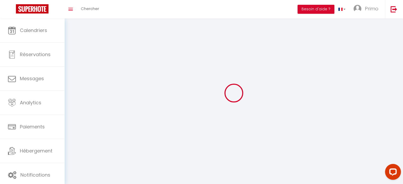
type input "Primo"
type input "Conciergerie"
type input "[PHONE_NUMBER]"
type input "[STREET_ADDRESS][PERSON_NAME]"
type input "03400"
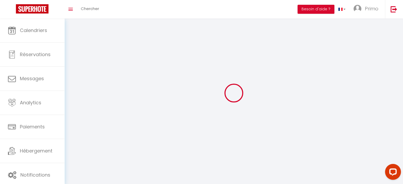
type input "Yzeure"
type input "3PLrUY8JUSxBVsBe903KjYIL3"
type input "6rA36yTRy0NDs32U5VVL7EMWR"
type input "[URL][DOMAIN_NAME]"
select select "28"
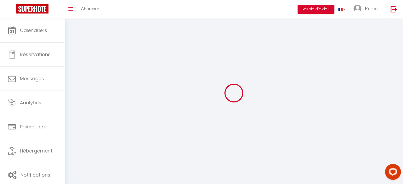
select select "fr"
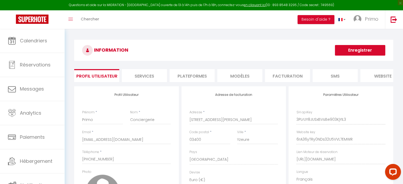
click at [197, 76] on li "Plateformes" at bounding box center [192, 75] width 45 height 13
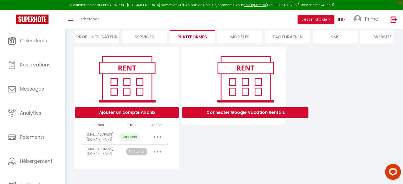
scroll to position [43, 0]
